Goal: Information Seeking & Learning: Learn about a topic

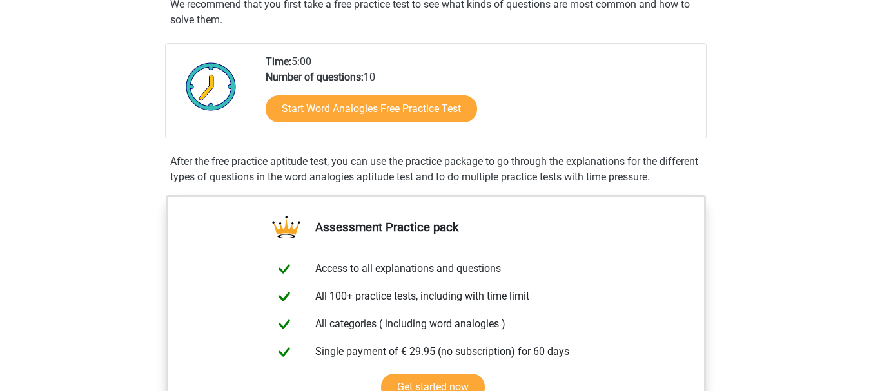
scroll to position [258, 0]
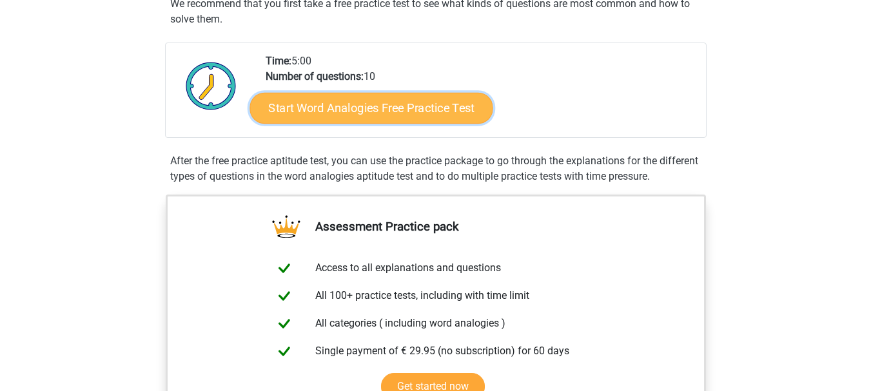
click at [346, 113] on link "Start Word Analogies Free Practice Test" at bounding box center [370, 107] width 243 height 31
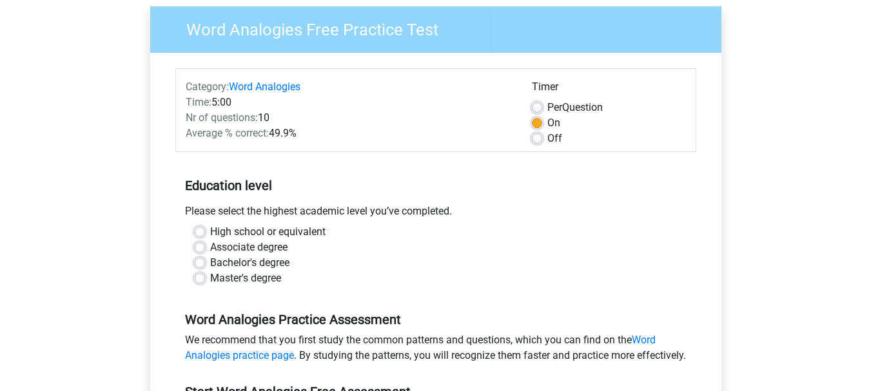
scroll to position [129, 0]
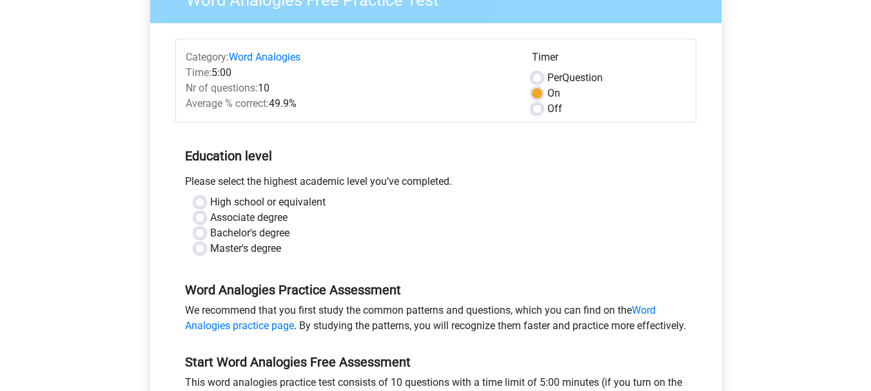
click at [205, 202] on div "High school or equivalent" at bounding box center [436, 202] width 482 height 15
click at [210, 202] on label "High school or equivalent" at bounding box center [267, 202] width 115 height 15
click at [200, 202] on input "High school or equivalent" at bounding box center [200, 201] width 10 height 13
radio input "true"
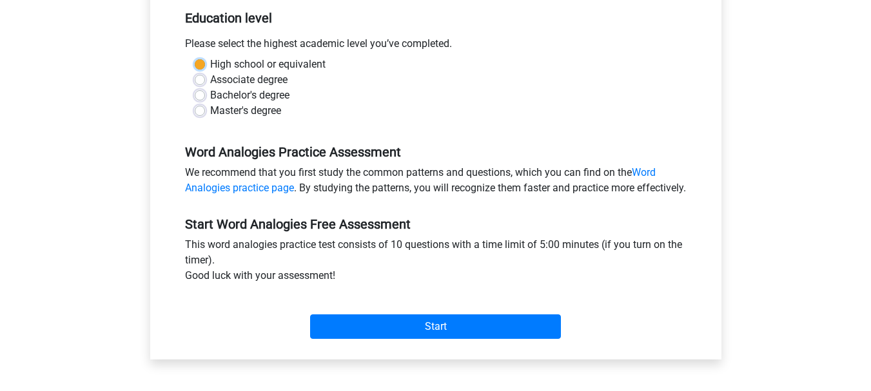
scroll to position [322, 0]
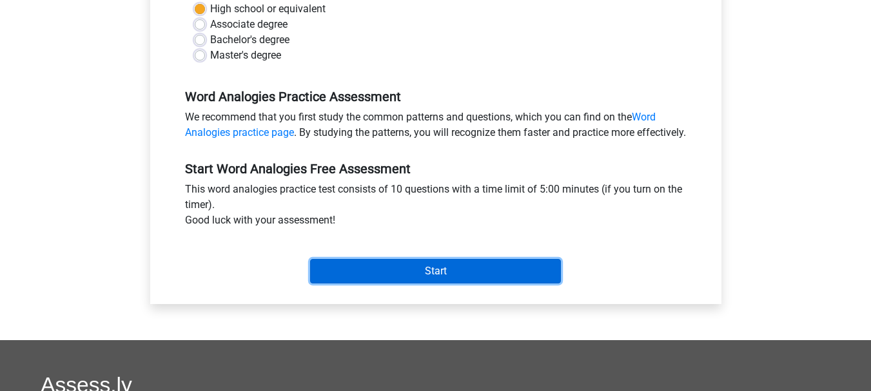
click at [470, 282] on input "Start" at bounding box center [435, 271] width 251 height 24
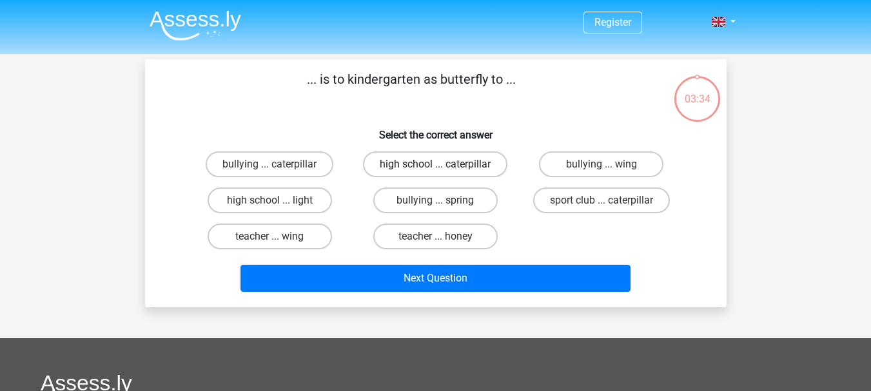
click at [474, 162] on label "high school ... caterpillar" at bounding box center [435, 164] width 144 height 26
click at [443, 164] on input "high school ... caterpillar" at bounding box center [439, 168] width 8 height 8
radio input "true"
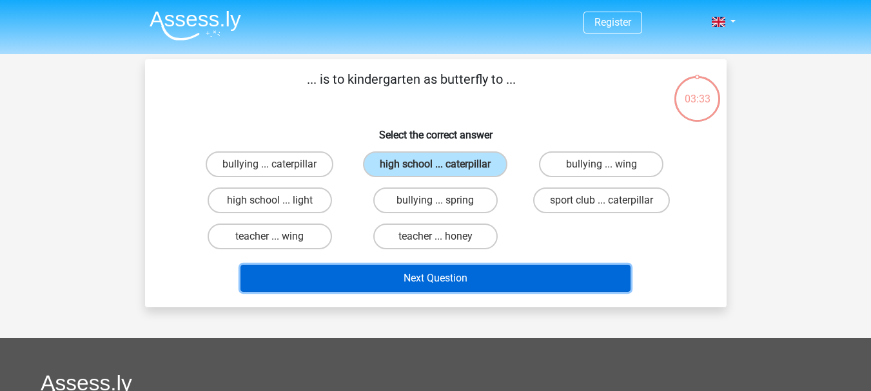
click at [459, 284] on button "Next Question" at bounding box center [435, 278] width 390 height 27
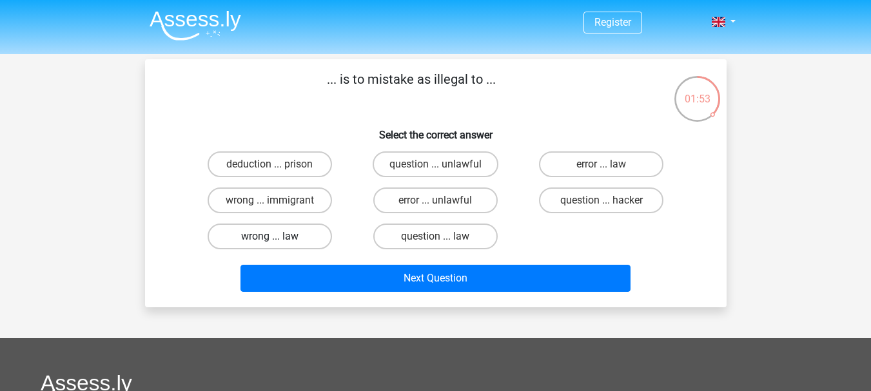
click at [256, 240] on label "wrong ... law" at bounding box center [270, 237] width 124 height 26
click at [269, 240] on input "wrong ... law" at bounding box center [273, 241] width 8 height 8
radio input "true"
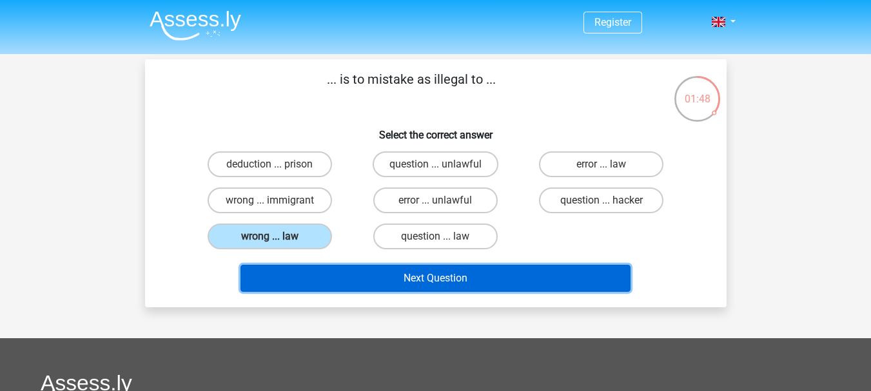
click at [302, 267] on button "Next Question" at bounding box center [435, 278] width 390 height 27
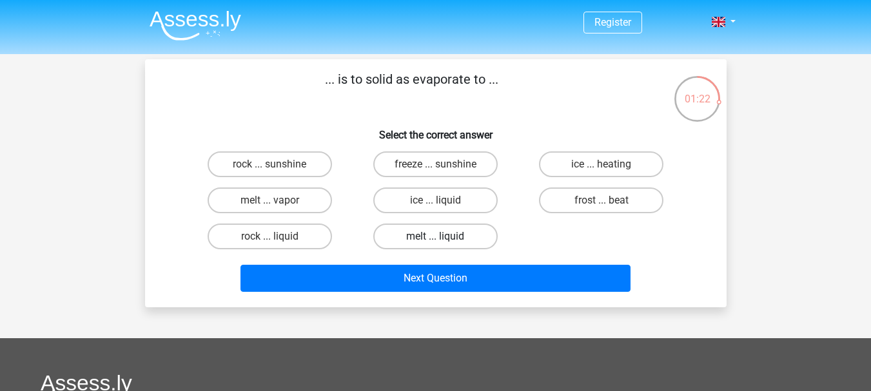
click at [426, 237] on label "melt ... liquid" at bounding box center [435, 237] width 124 height 26
click at [435, 237] on input "melt ... liquid" at bounding box center [439, 241] width 8 height 8
radio input "true"
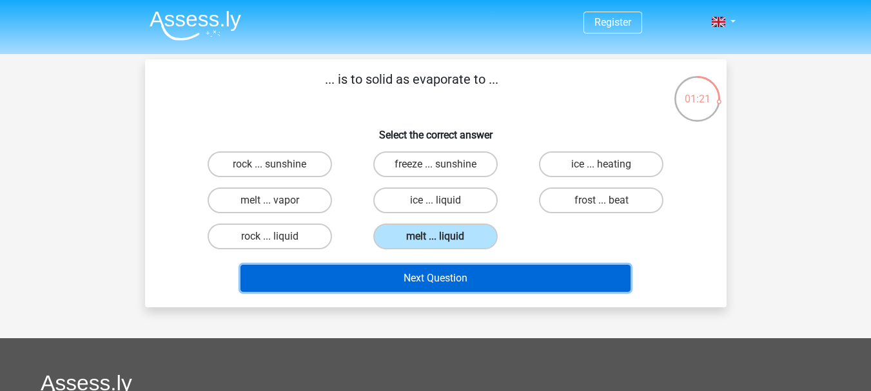
click at [432, 279] on button "Next Question" at bounding box center [435, 278] width 390 height 27
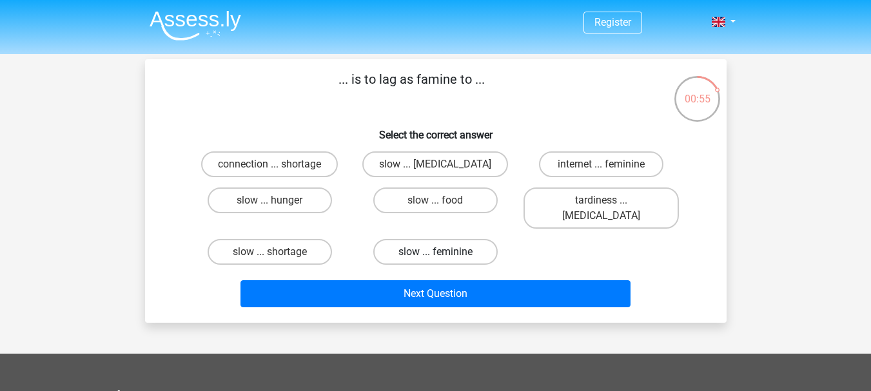
click at [472, 239] on label "slow ... feminine" at bounding box center [435, 252] width 124 height 26
click at [443, 252] on input "slow ... feminine" at bounding box center [439, 256] width 8 height 8
radio input "true"
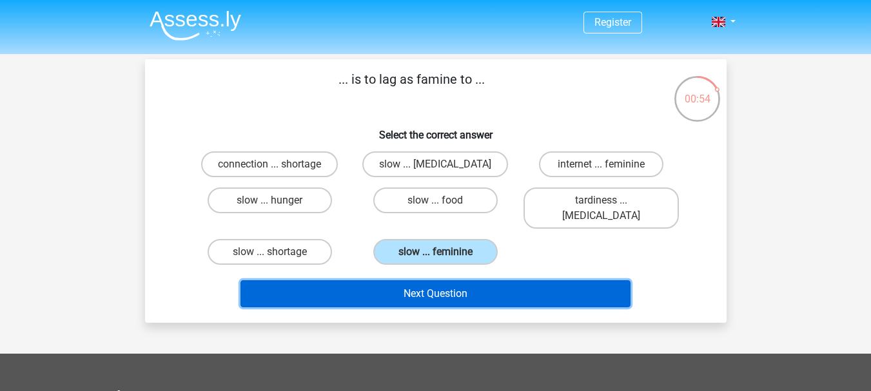
click at [475, 280] on button "Next Question" at bounding box center [435, 293] width 390 height 27
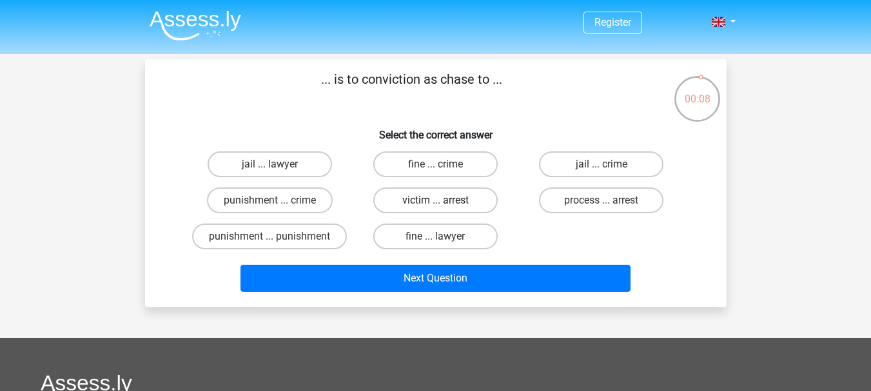
click at [418, 203] on label "victim ... arrest" at bounding box center [435, 201] width 124 height 26
click at [435, 203] on input "victim ... arrest" at bounding box center [439, 204] width 8 height 8
radio input "true"
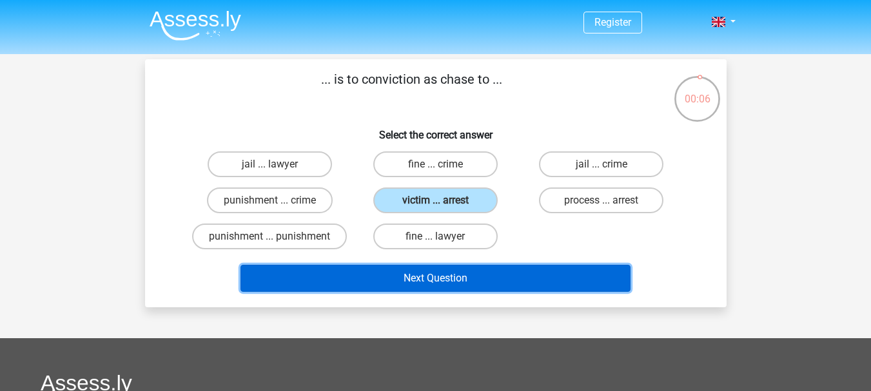
click at [401, 271] on button "Next Question" at bounding box center [435, 278] width 390 height 27
